Goal: Information Seeking & Learning: Learn about a topic

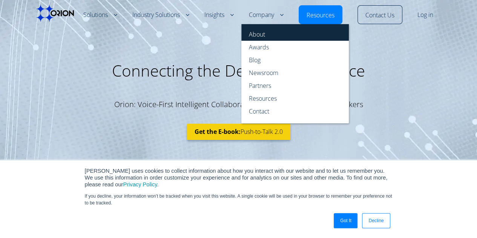
click at [263, 30] on link "About" at bounding box center [294, 32] width 107 height 17
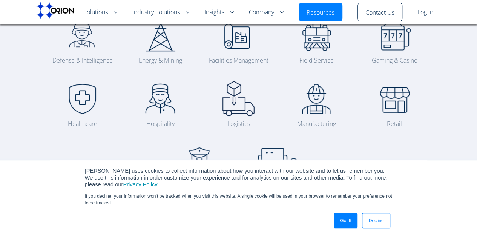
scroll to position [211, 0]
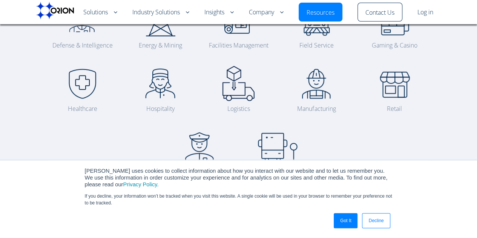
click at [380, 224] on link "Decline" at bounding box center [376, 220] width 28 height 15
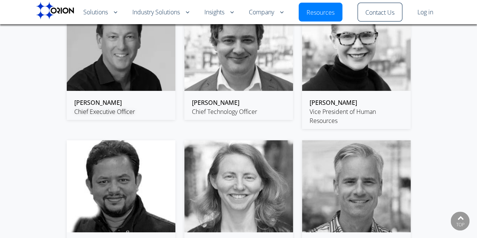
scroll to position [1161, 0]
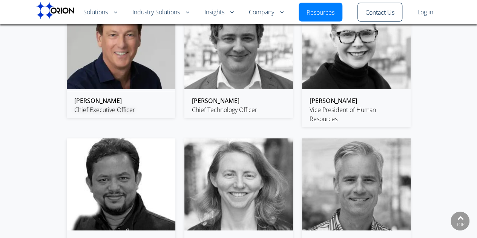
click at [110, 68] on img at bounding box center [121, 43] width 109 height 92
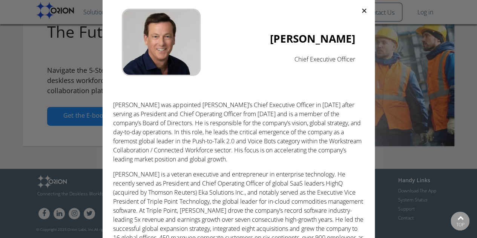
scroll to position [1860, 0]
click at [201, 106] on p "Greg was appointed Orion’s Chief Executive Officer in January 2020 after servin…" at bounding box center [238, 131] width 250 height 63
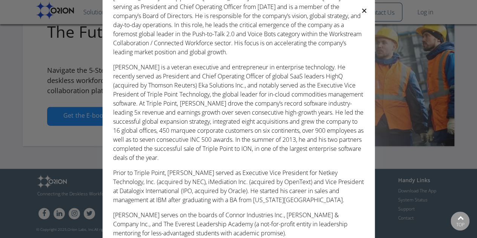
scroll to position [111, 0]
